Goal: Information Seeking & Learning: Learn about a topic

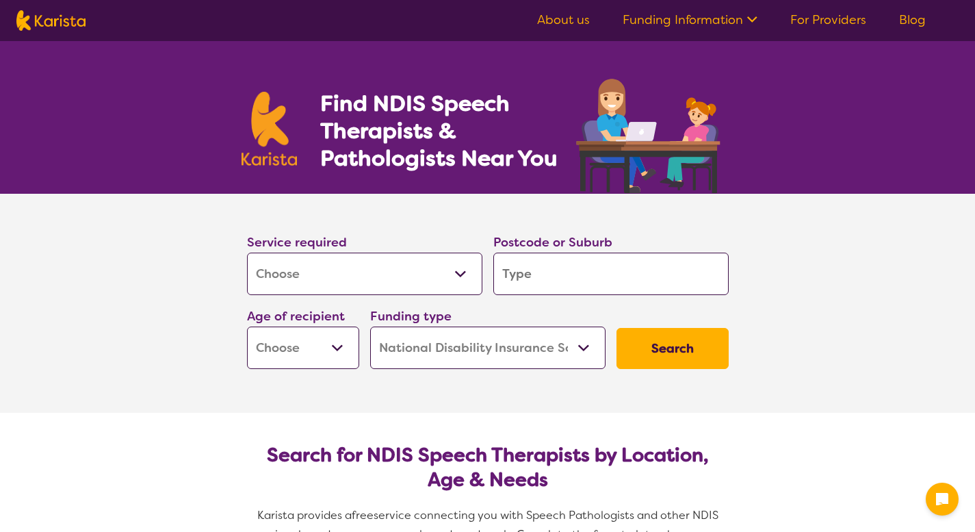
select select "[MEDICAL_DATA]"
select select "NDIS"
select select "[MEDICAL_DATA]"
select select "NDIS"
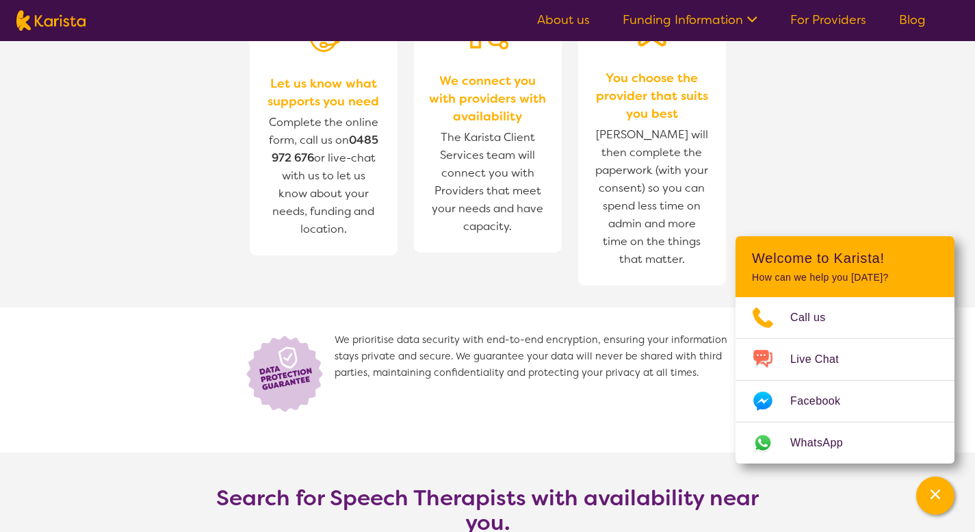
scroll to position [1562, 0]
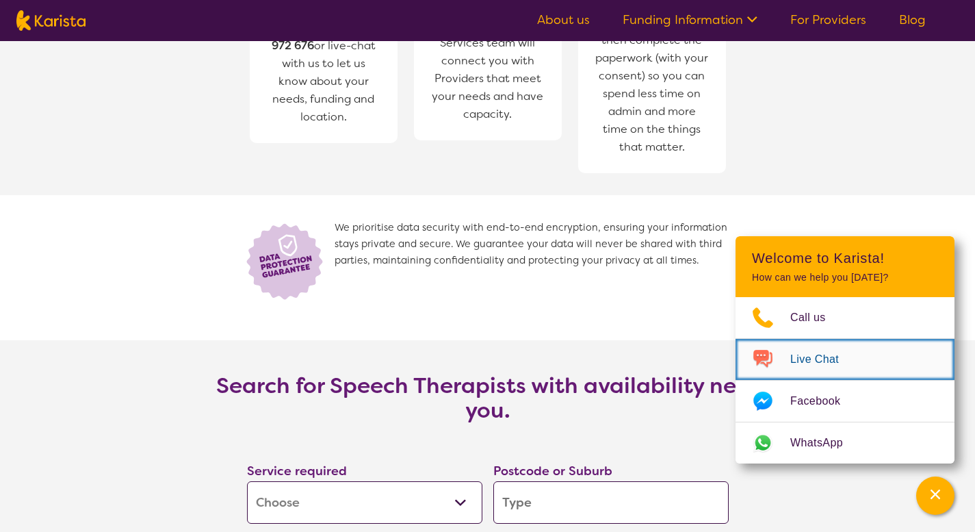
click at [821, 366] on span "Live Chat" at bounding box center [822, 359] width 65 height 21
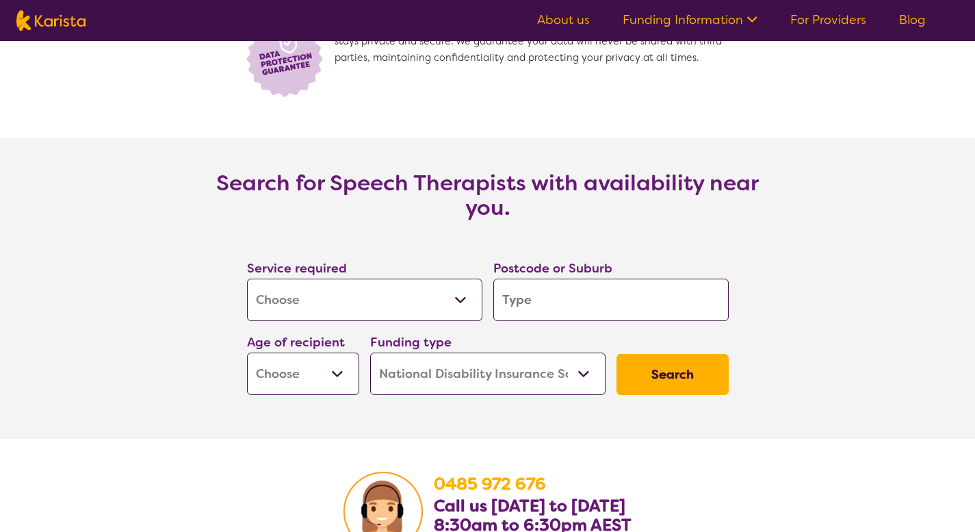
scroll to position [1867, 0]
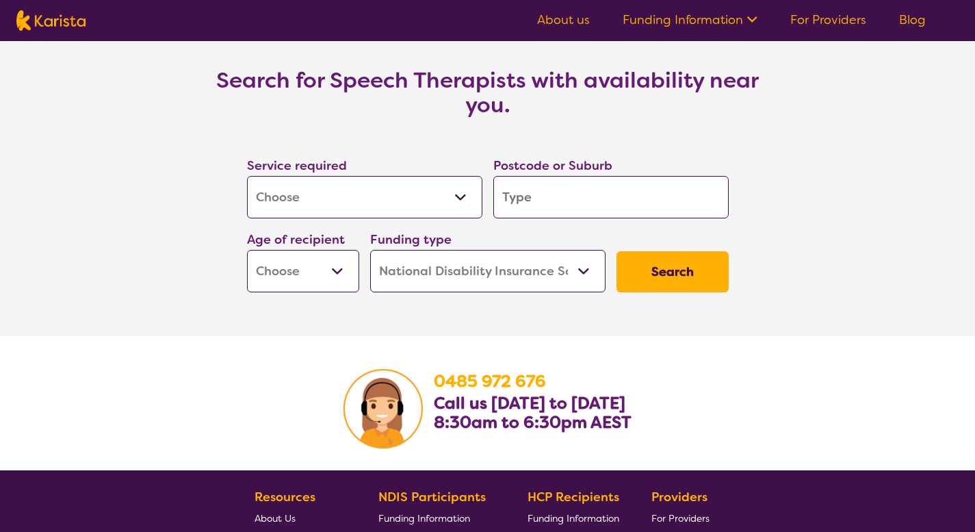
click at [420, 185] on select "Allied Health Assistant Assessment (ADHD or Autism) Behaviour support Counselli…" at bounding box center [364, 197] width 235 height 42
click at [334, 245] on label "Age of recipient" at bounding box center [296, 239] width 98 height 16
click at [332, 270] on select "Early Childhood - 0 to 9 Child - 10 to 11 Adolescent - 12 to 17 Adult - 18 to 6…" at bounding box center [303, 271] width 112 height 42
click at [568, 190] on input "search" at bounding box center [610, 197] width 235 height 42
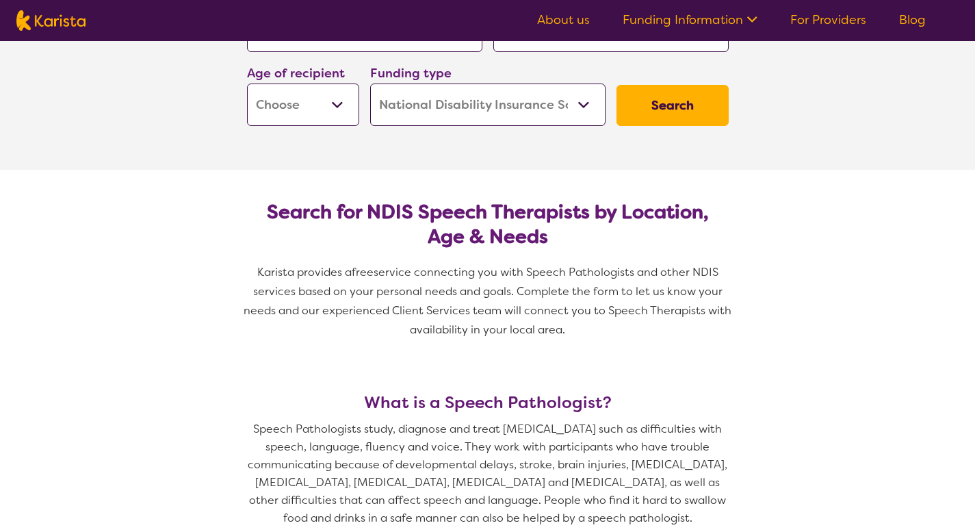
scroll to position [313, 0]
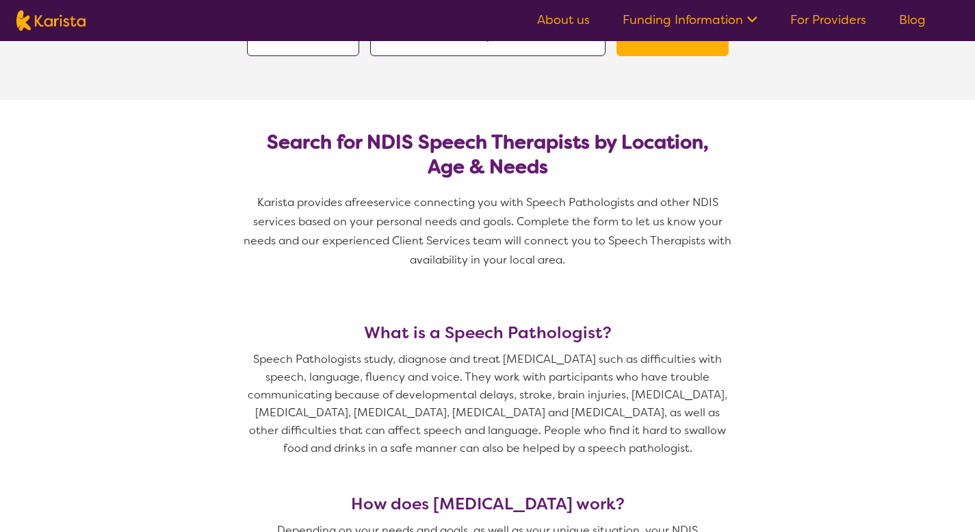
click at [562, 26] on link "About us" at bounding box center [563, 20] width 53 height 16
click at [564, 14] on link "About us" at bounding box center [563, 20] width 53 height 16
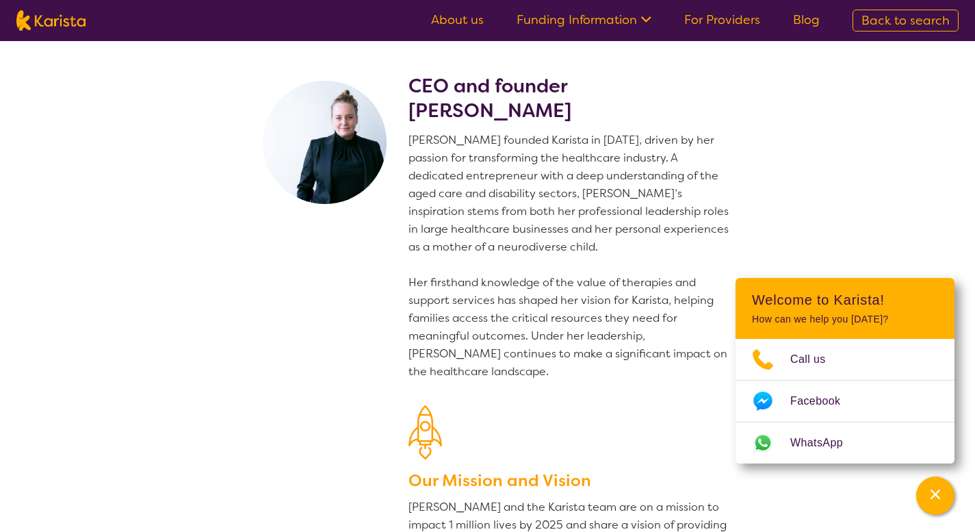
click at [475, 27] on link "About us" at bounding box center [457, 20] width 53 height 16
click at [465, 23] on link "About us" at bounding box center [457, 20] width 53 height 16
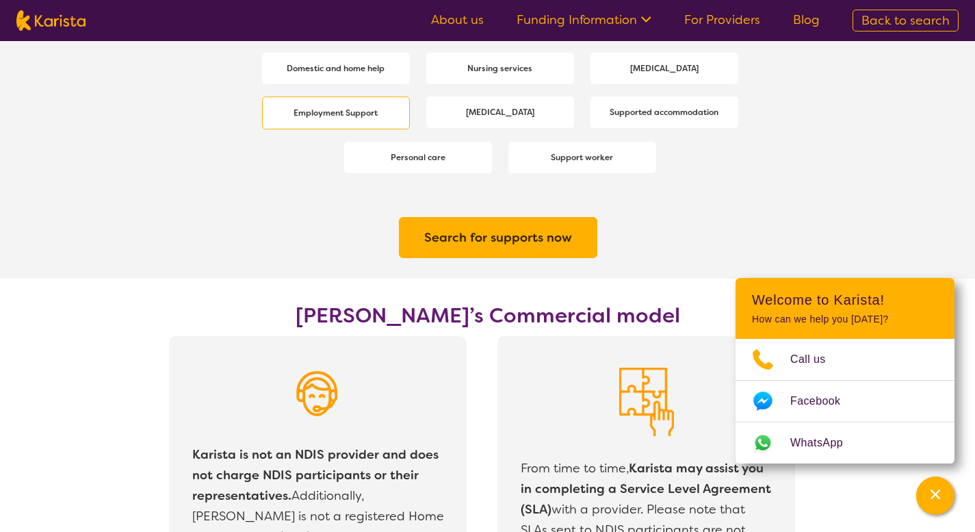
scroll to position [2242, 0]
